Goal: Transaction & Acquisition: Purchase product/service

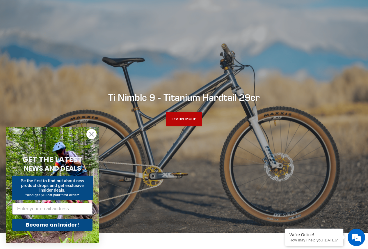
click at [185, 120] on link "LEARN MORE" at bounding box center [184, 119] width 36 height 15
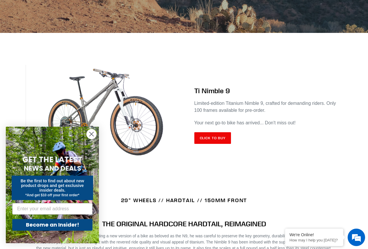
scroll to position [204, 0]
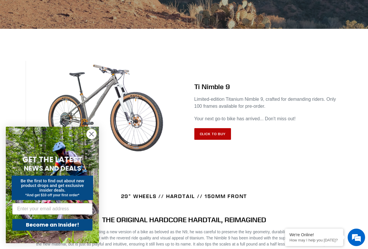
click at [208, 130] on link "Click to Buy" at bounding box center [212, 134] width 37 height 12
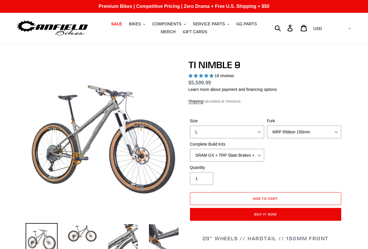
select select "highest-rating"
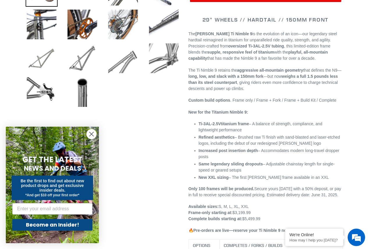
scroll to position [262, 0]
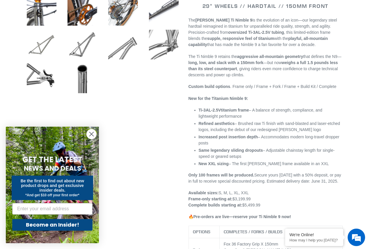
click at [94, 136] on icon "Close dialog" at bounding box center [92, 134] width 4 height 4
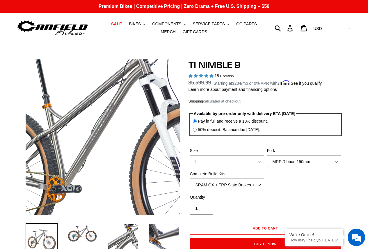
scroll to position [0, 0]
